Goal: Find specific page/section: Find specific page/section

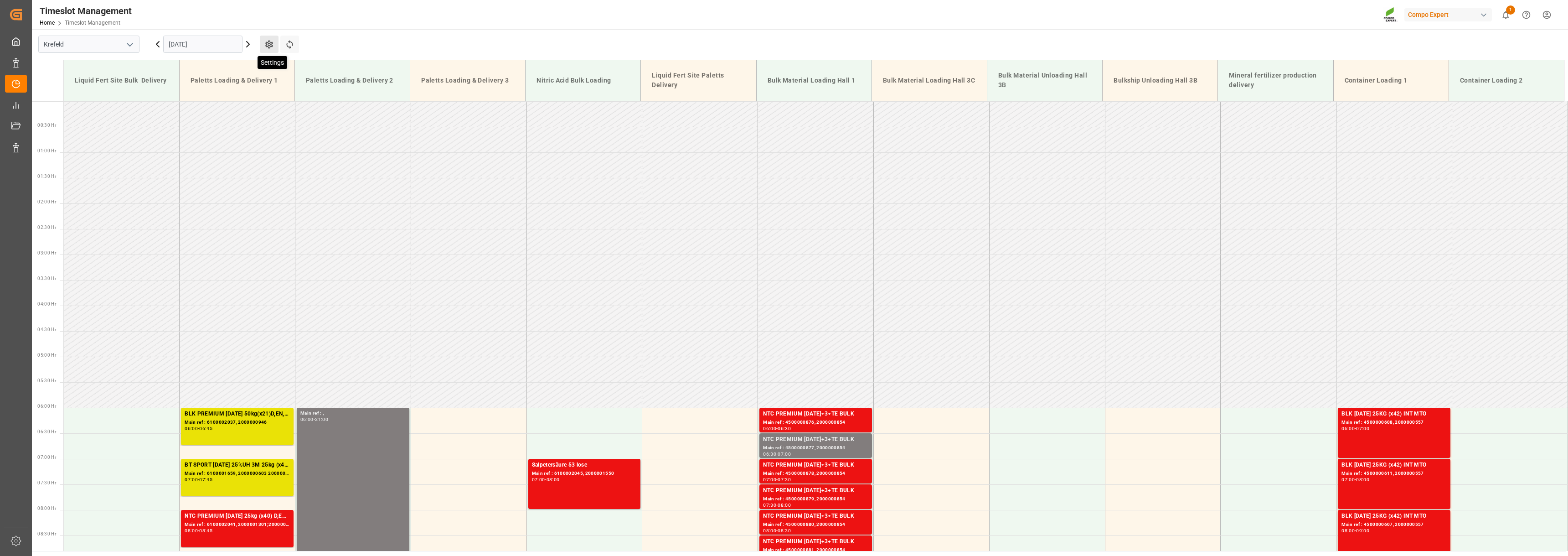
scroll to position [321, 0]
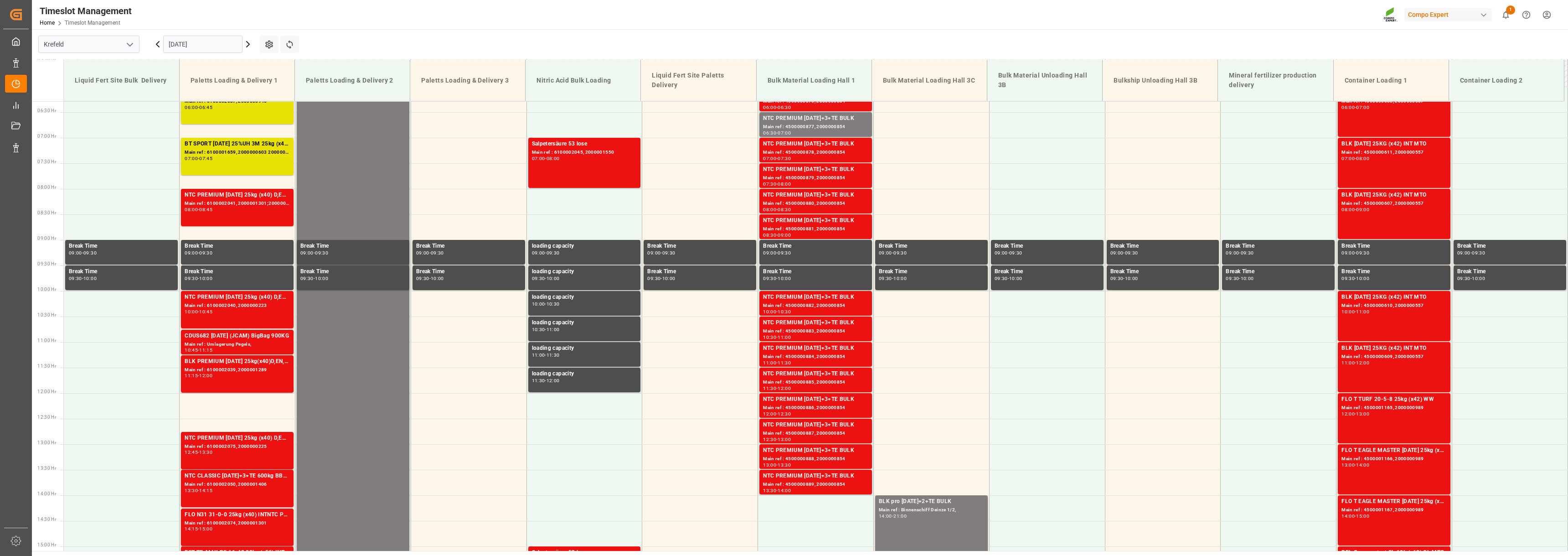
click at [251, 43] on icon at bounding box center [248, 44] width 11 height 11
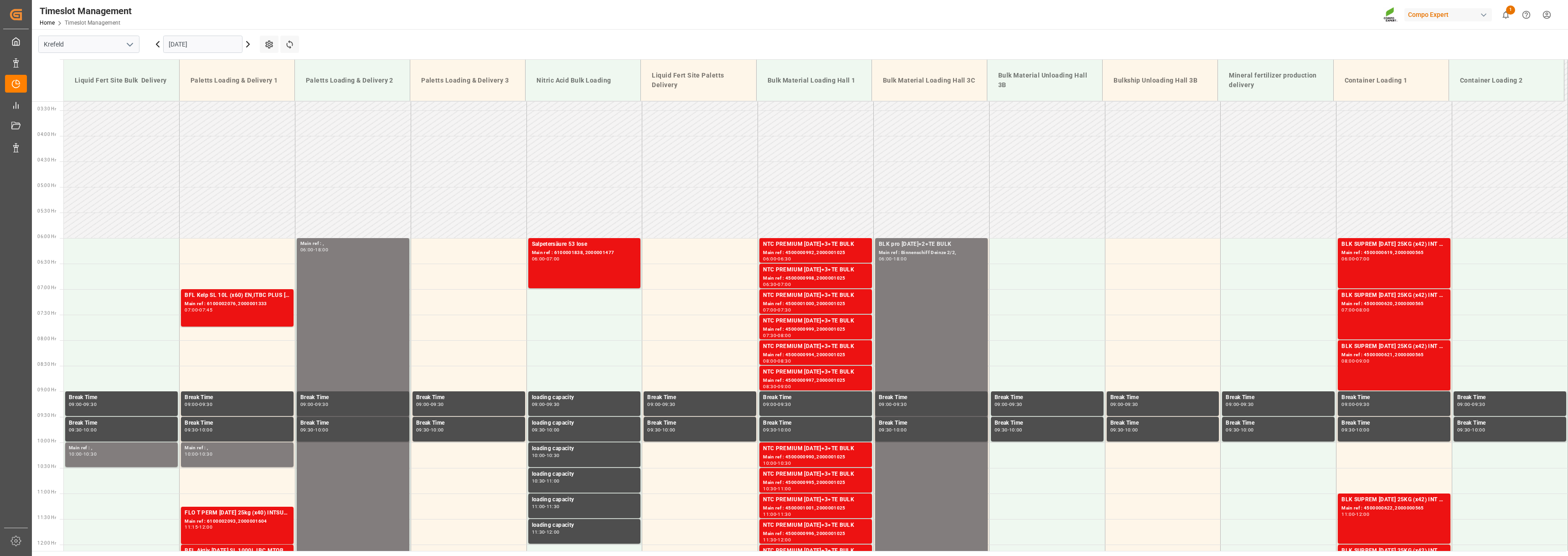
scroll to position [99, 0]
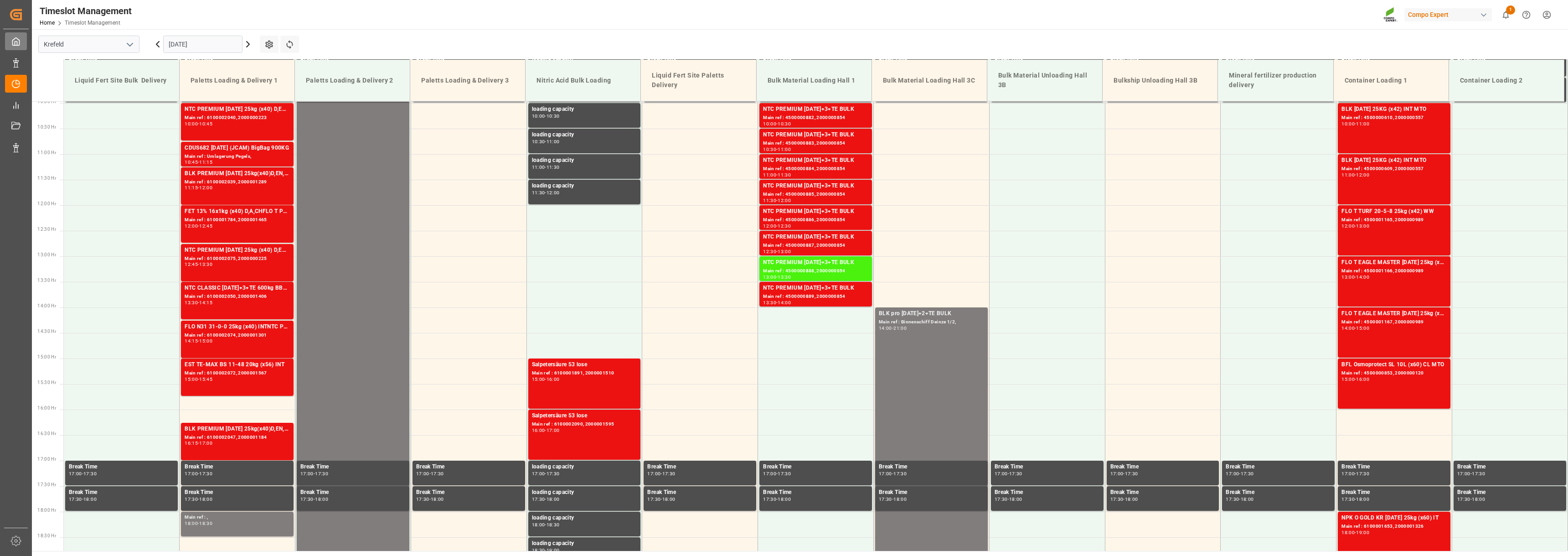
scroll to position [514, 0]
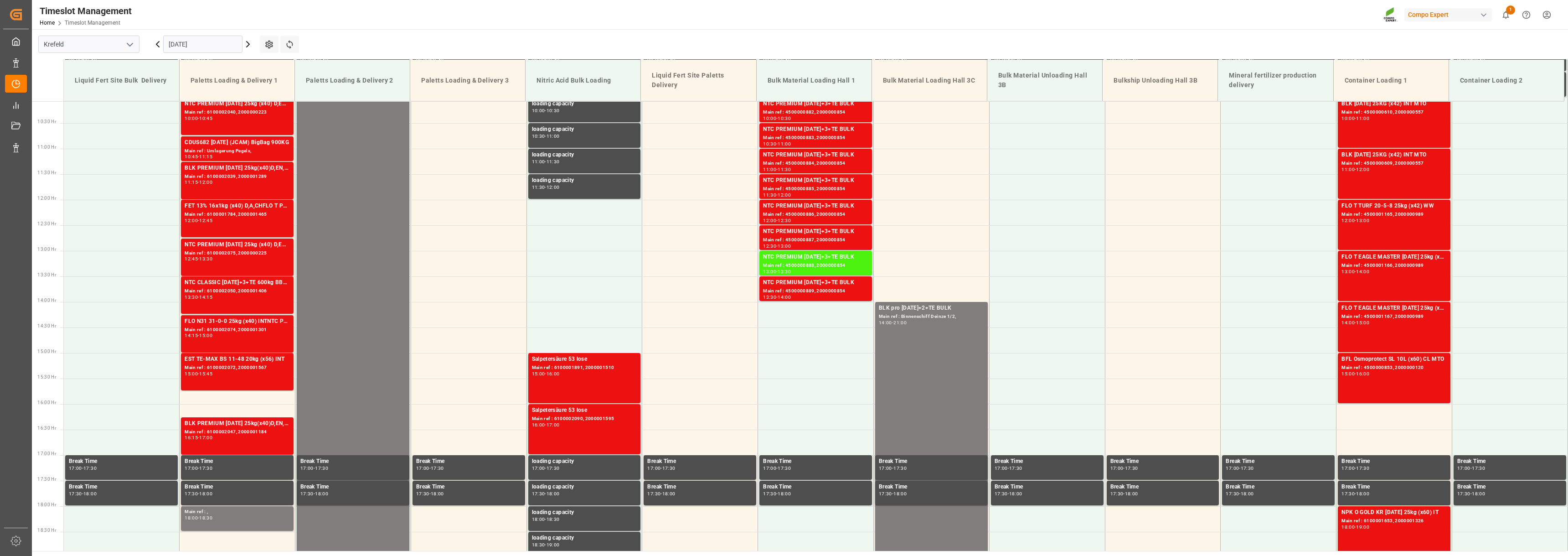
drag, startPoint x: 249, startPoint y: 45, endPoint x: 247, endPoint y: 59, distance: 14.1
click at [249, 45] on icon at bounding box center [248, 44] width 3 height 5
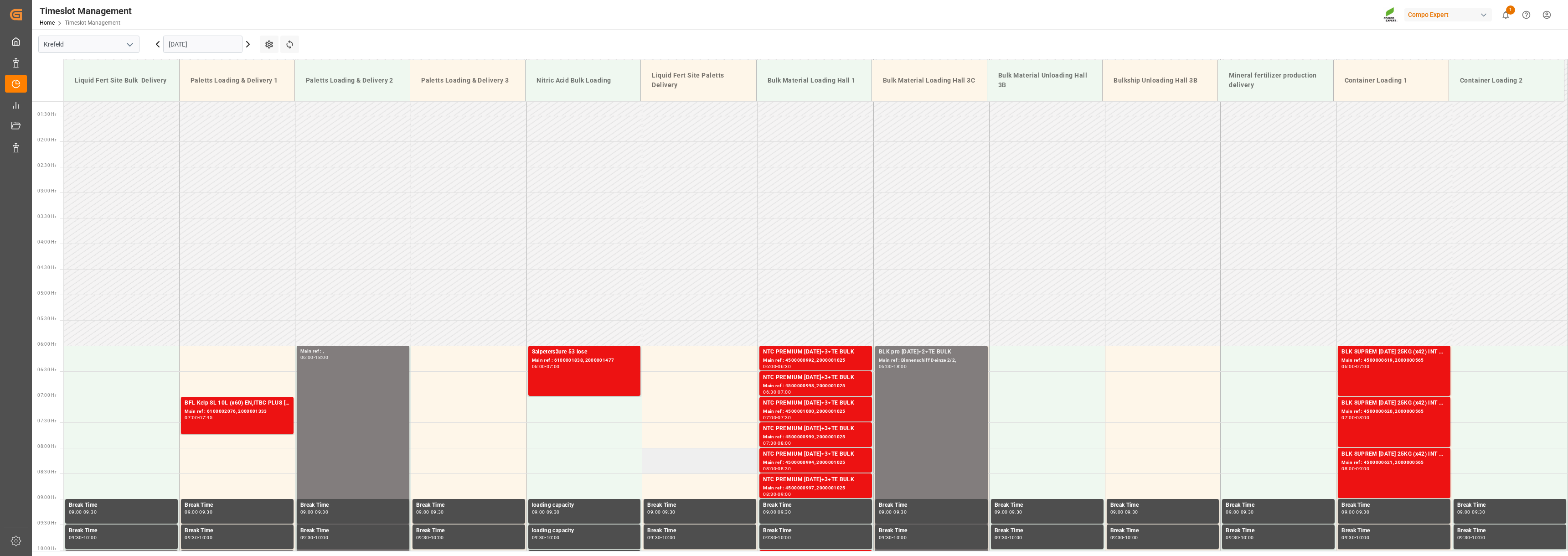
scroll to position [59, 0]
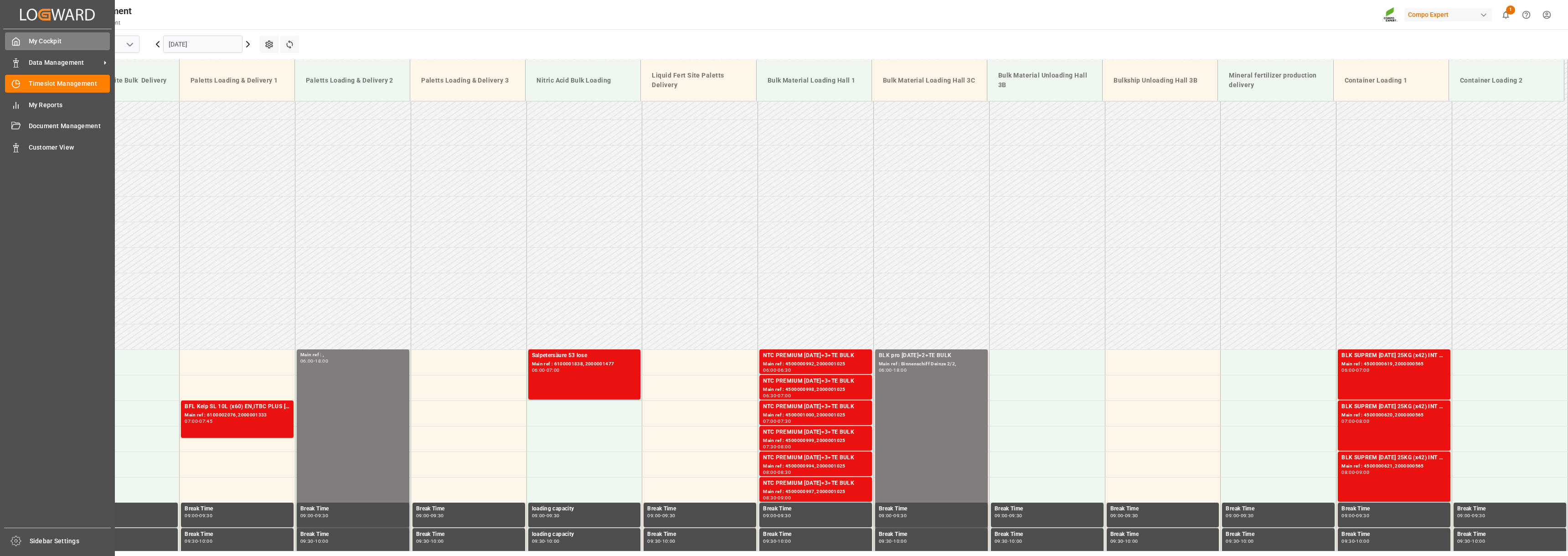
click at [20, 44] on div "My Cockpit My Cockpit" at bounding box center [57, 42] width 105 height 18
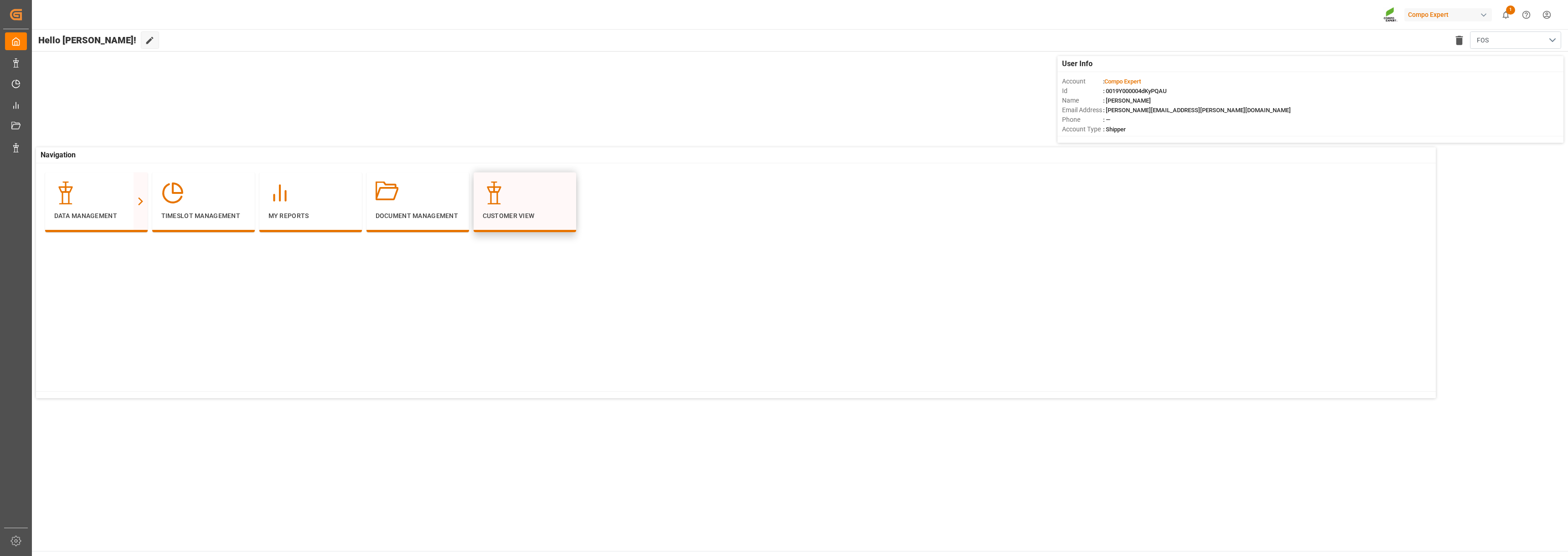
click at [501, 209] on div "Customer View" at bounding box center [525, 201] width 84 height 40
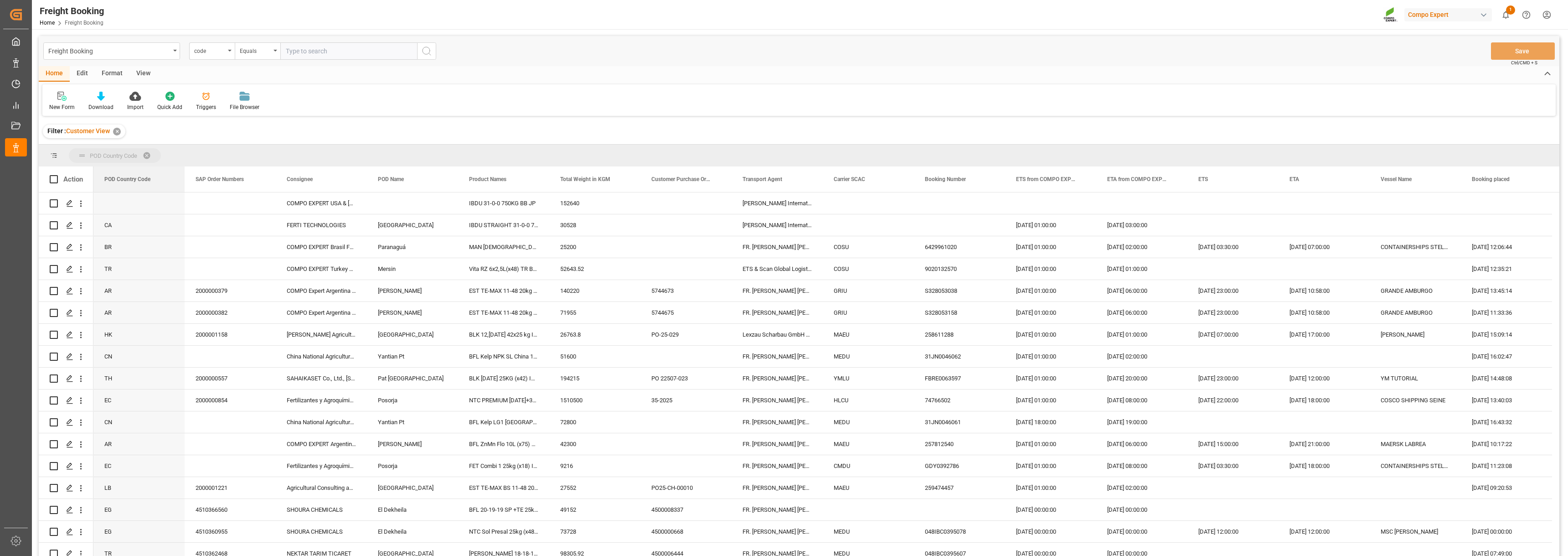
drag, startPoint x: 119, startPoint y: 178, endPoint x: 121, endPoint y: 161, distance: 17.1
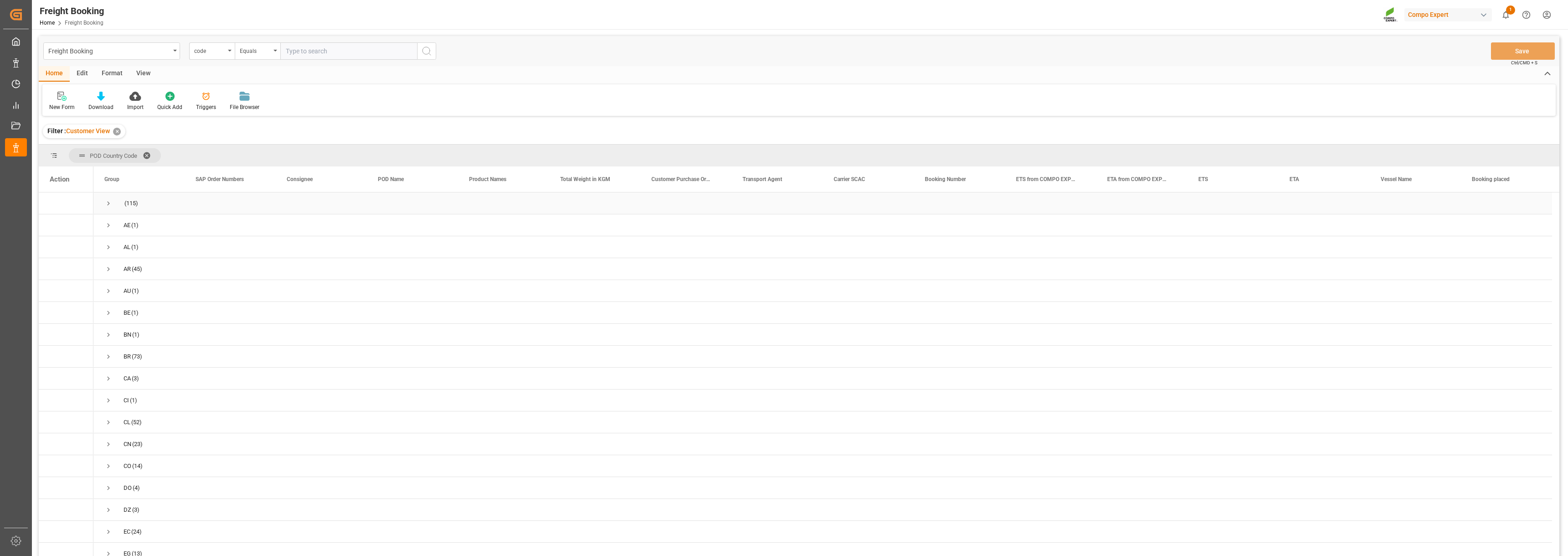
click at [106, 205] on span "Press SPACE to select this row." at bounding box center [108, 203] width 8 height 8
